Goal: Task Accomplishment & Management: Complete application form

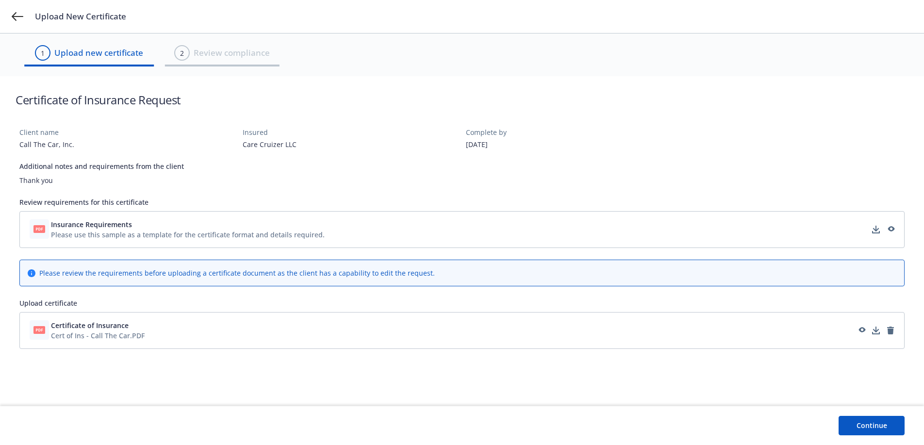
click at [863, 422] on button "Continue" at bounding box center [872, 425] width 66 height 19
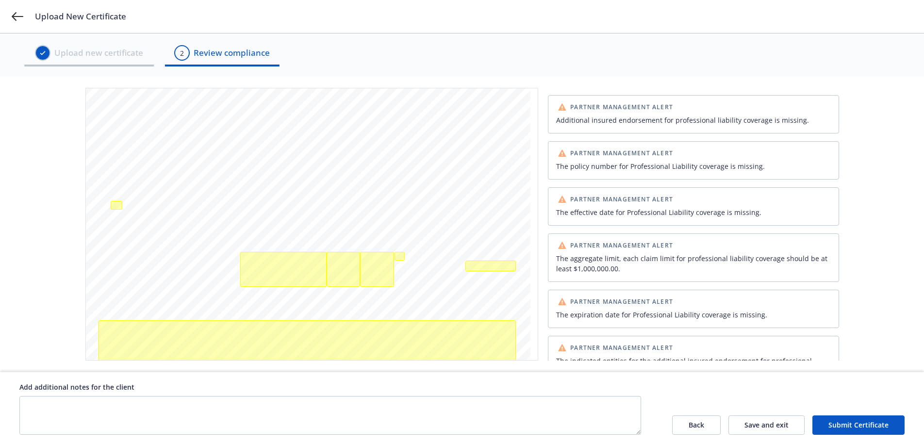
scroll to position [364, 0]
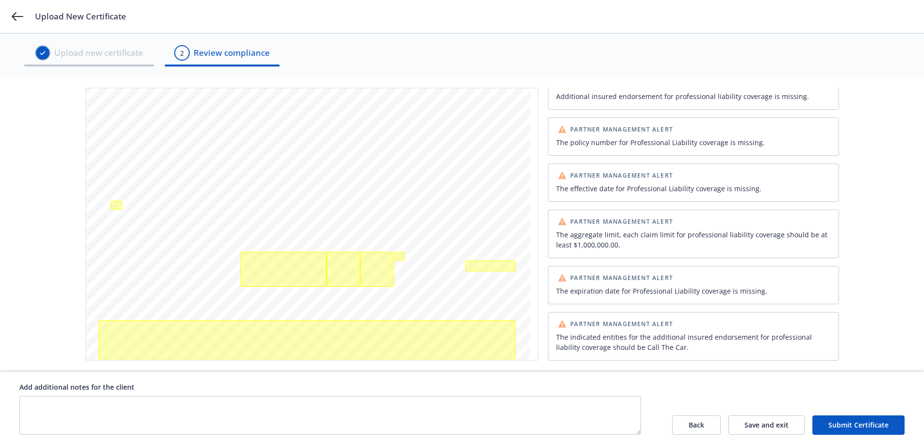
click at [702, 426] on button "Back" at bounding box center [696, 425] width 49 height 19
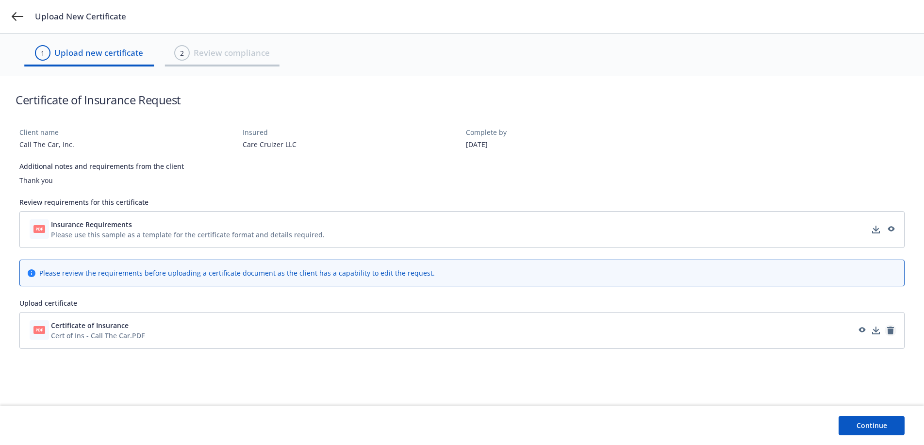
click at [890, 331] on icon "remove" at bounding box center [890, 331] width 7 height 8
click at [863, 423] on button "Continue" at bounding box center [872, 425] width 66 height 19
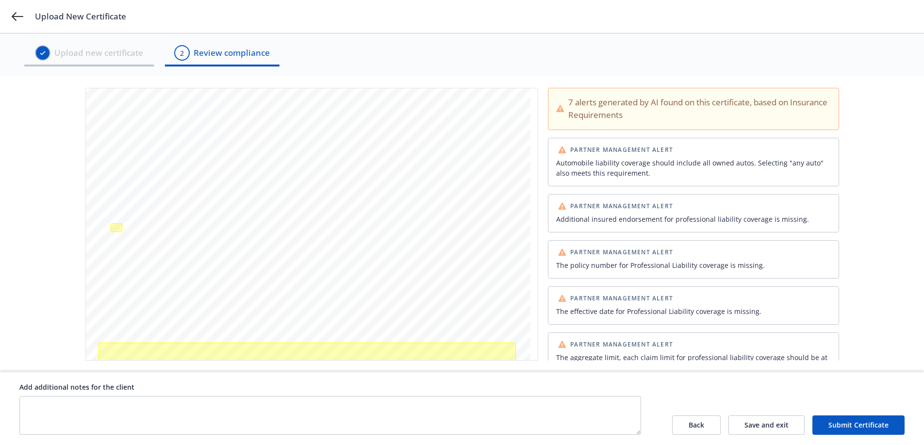
scroll to position [194, 0]
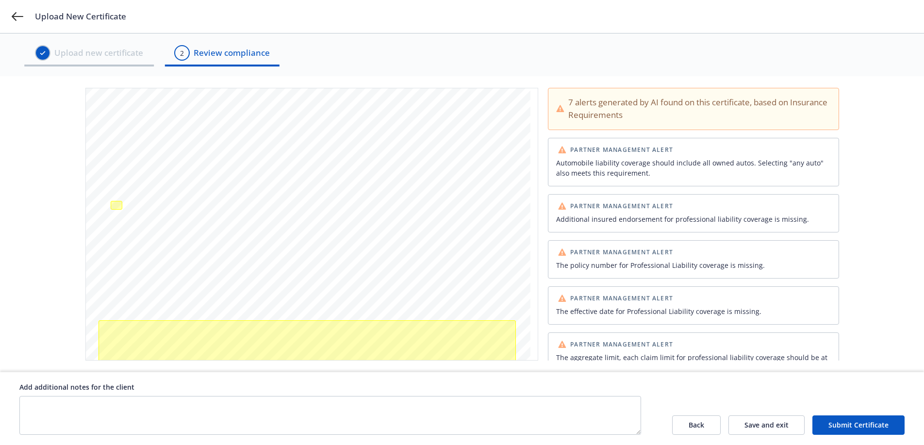
click at [694, 210] on div "Partner Management Alert" at bounding box center [693, 206] width 279 height 12
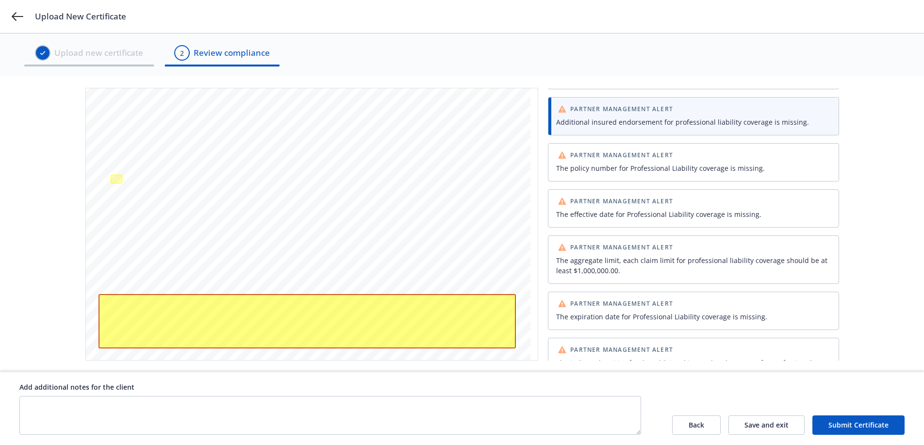
scroll to position [123, 0]
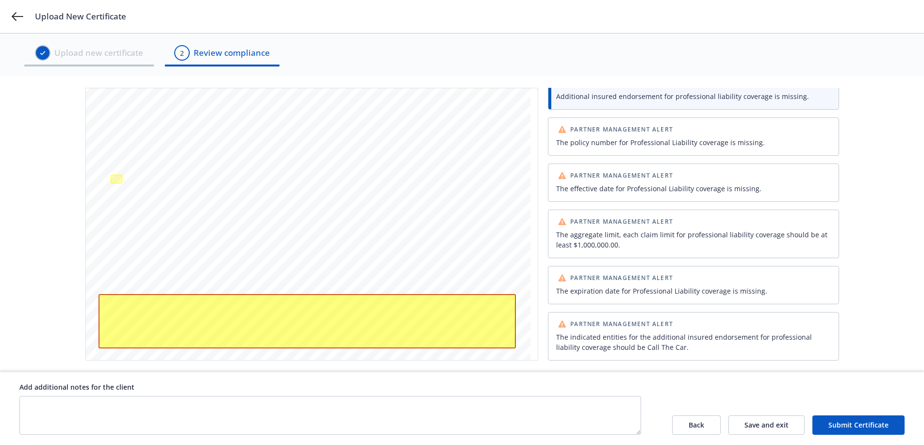
click at [840, 422] on button "Submit Certificate" at bounding box center [859, 425] width 92 height 19
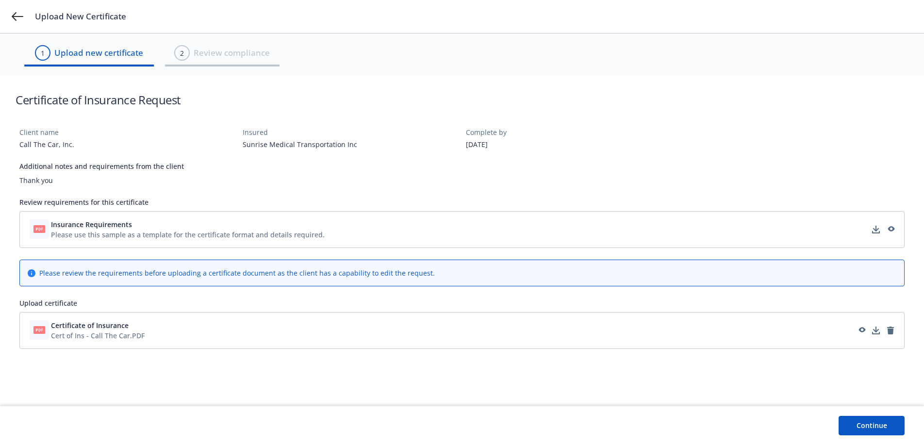
click at [872, 422] on button "Continue" at bounding box center [872, 425] width 66 height 19
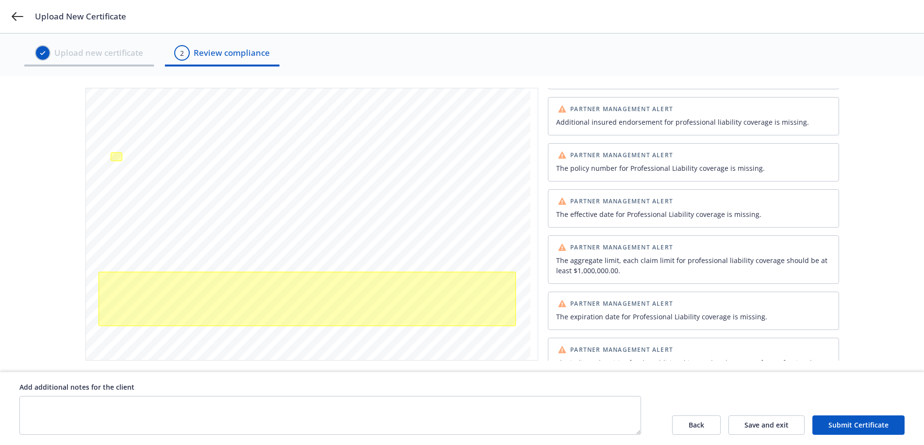
scroll to position [123, 0]
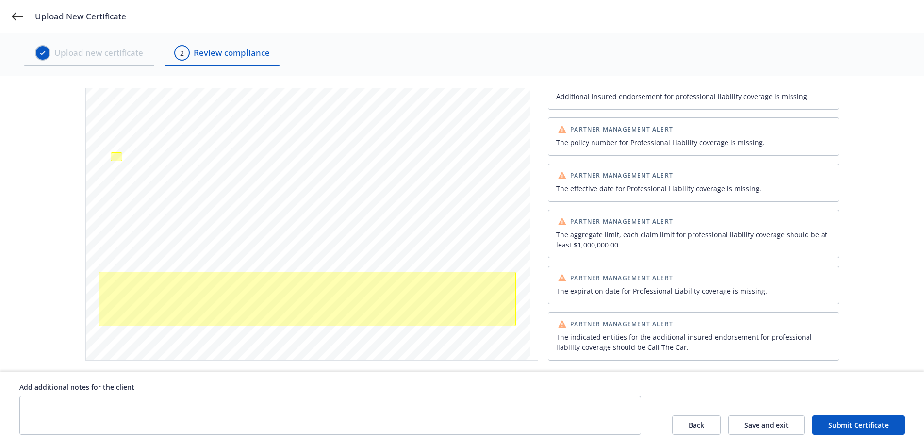
click at [621, 248] on div "The aggregate limit, each claim limit for professional liability coverage shoul…" at bounding box center [693, 240] width 275 height 20
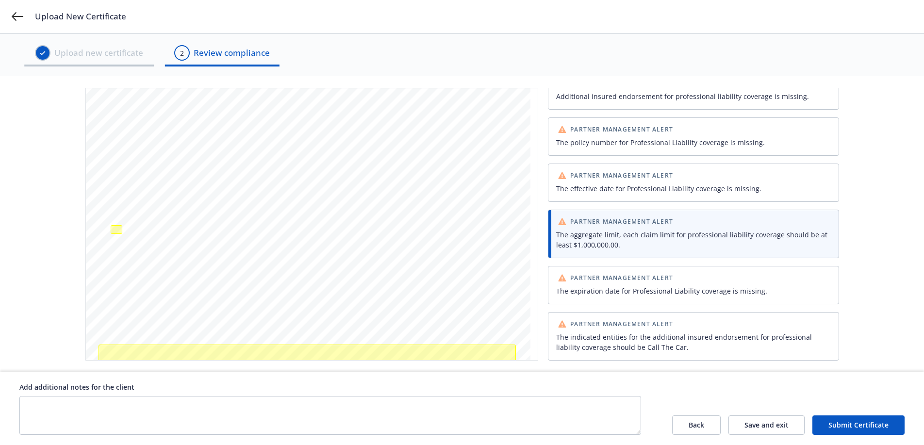
scroll to position [146, 0]
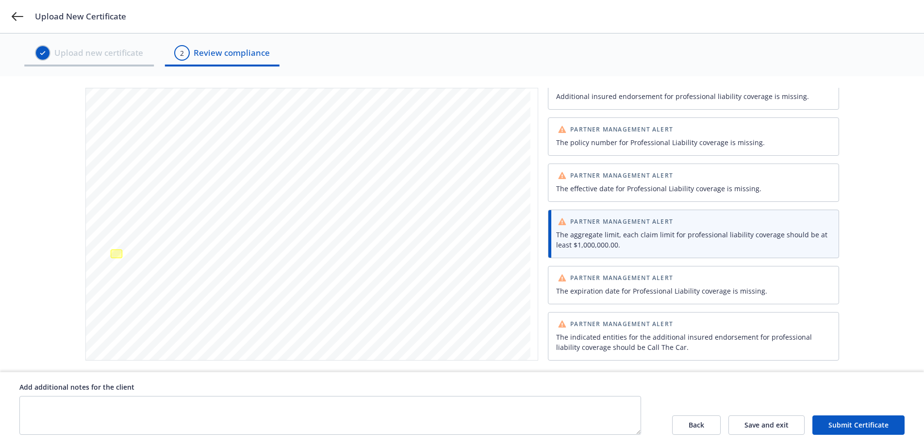
click at [861, 420] on button "Submit Certificate" at bounding box center [859, 425] width 92 height 19
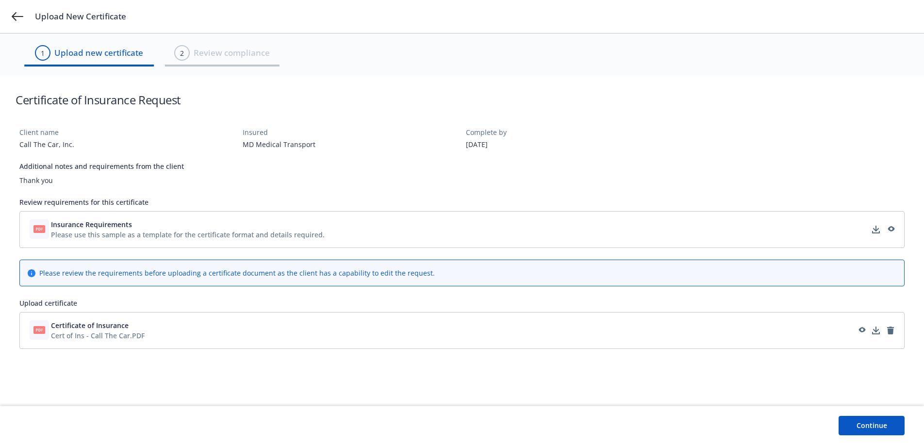
click at [861, 423] on button "Continue" at bounding box center [872, 425] width 66 height 19
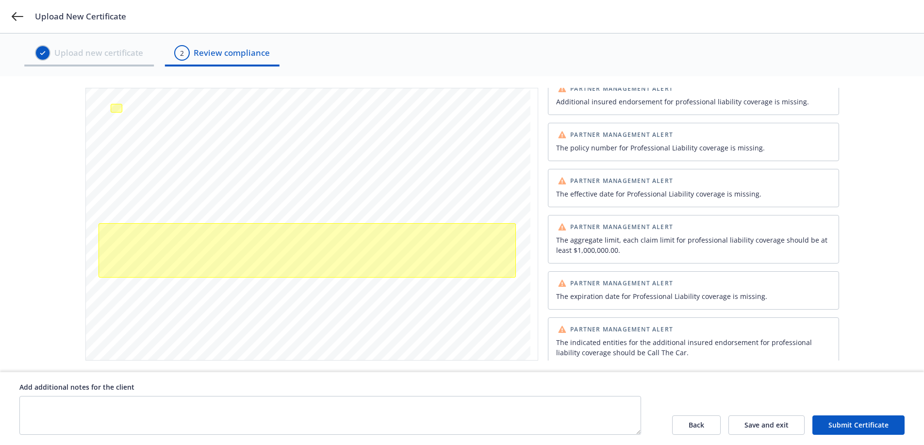
scroll to position [123, 0]
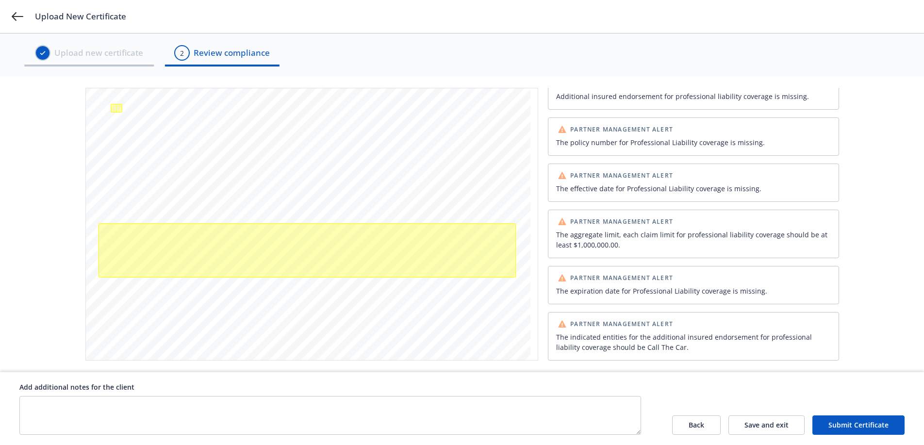
click at [880, 423] on button "Submit Certificate" at bounding box center [859, 425] width 92 height 19
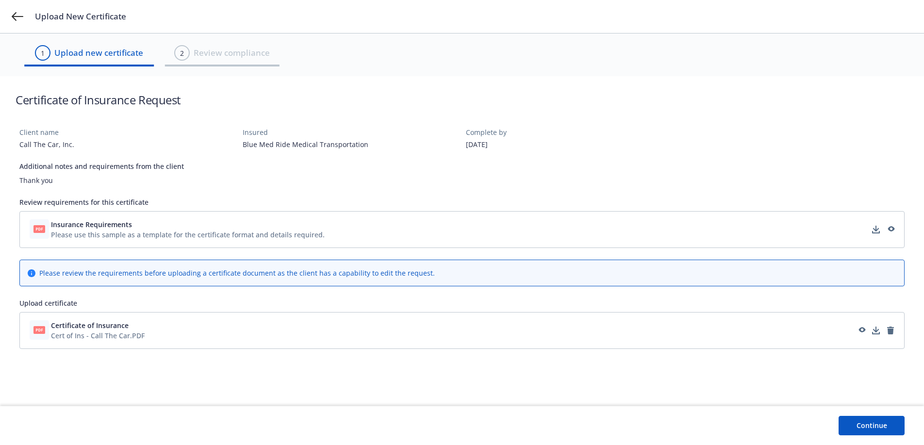
click at [866, 428] on button "Continue" at bounding box center [872, 425] width 66 height 19
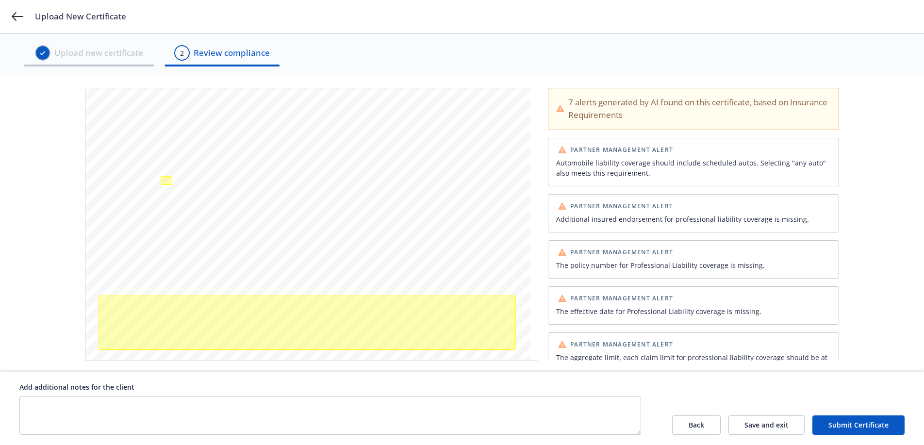
scroll to position [291, 0]
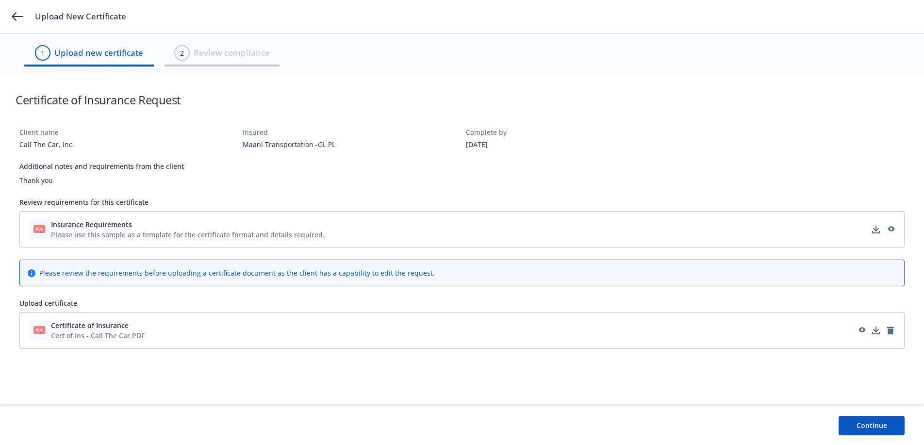
click at [861, 419] on button "Continue" at bounding box center [872, 425] width 66 height 19
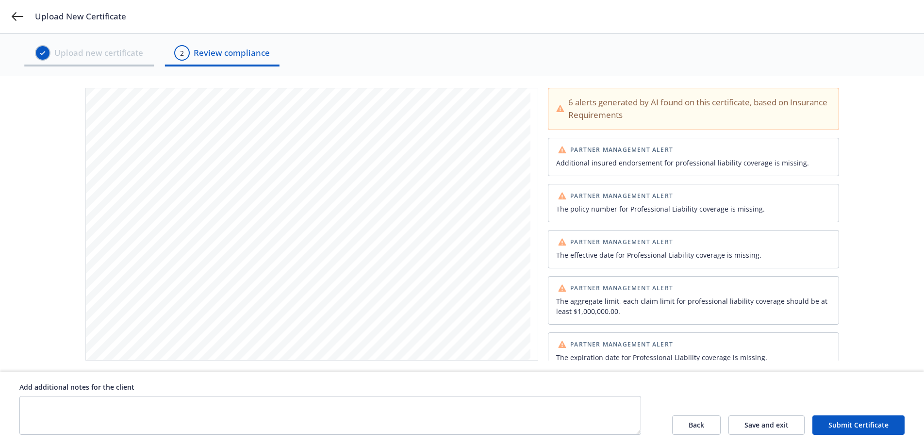
click at [884, 423] on button "Submit Certificate" at bounding box center [859, 425] width 92 height 19
